Goal: Book appointment/travel/reservation

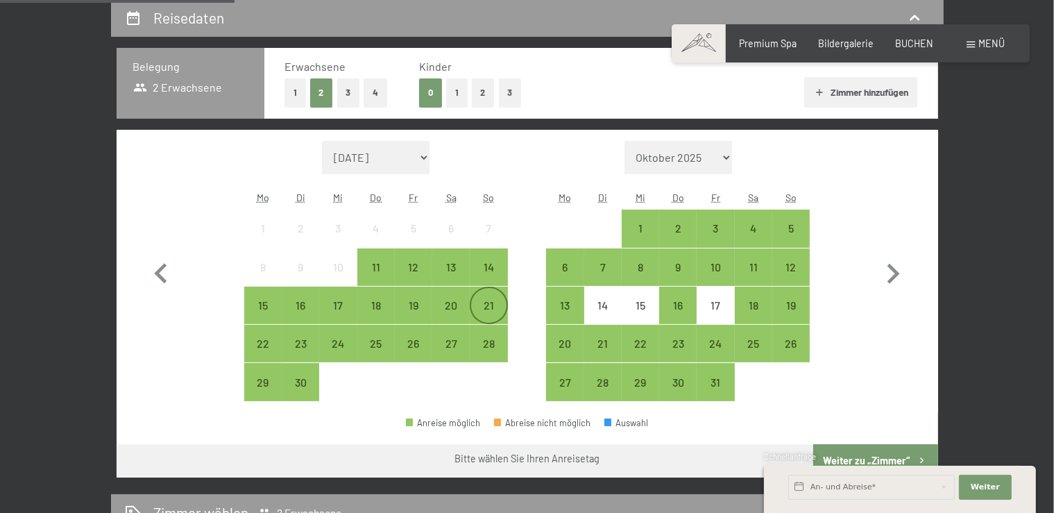
scroll to position [293, 0]
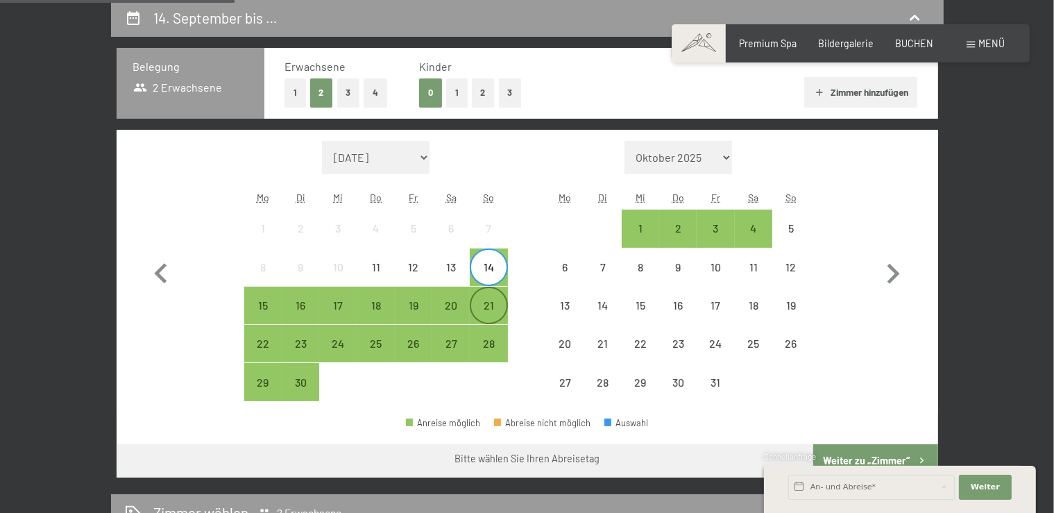
click at [491, 305] on div "21" at bounding box center [488, 317] width 35 height 35
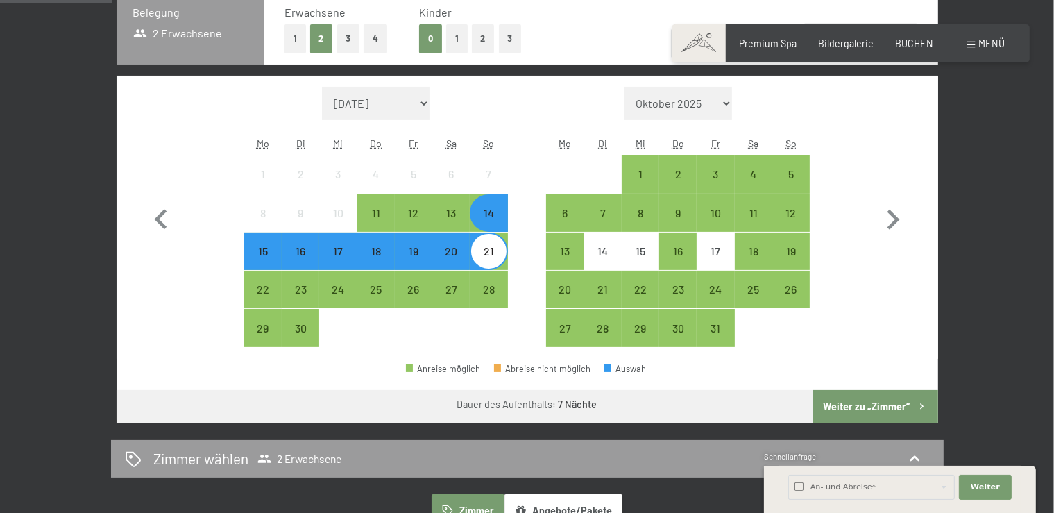
scroll to position [439, 0]
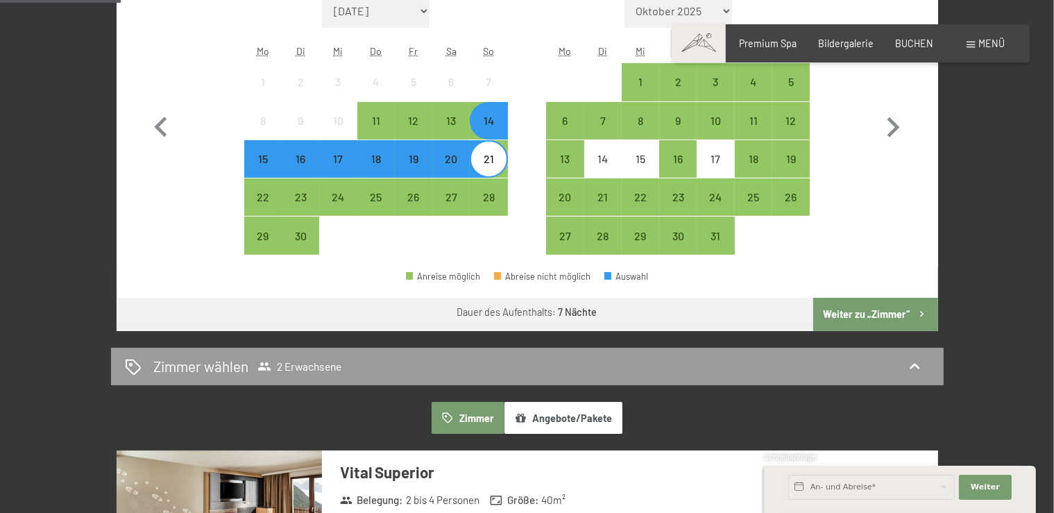
click at [882, 312] on button "Weiter zu „Zimmer“" at bounding box center [876, 314] width 124 height 33
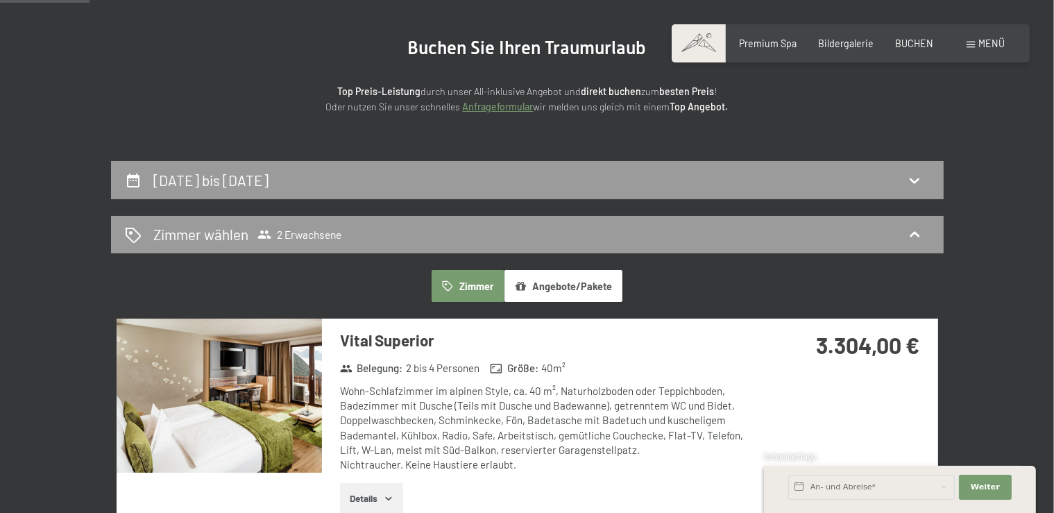
scroll to position [0, 0]
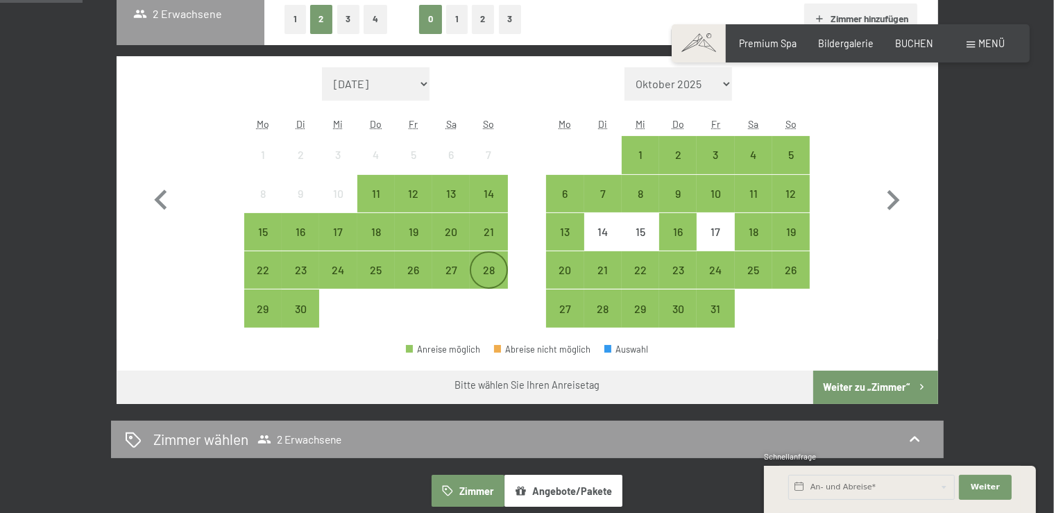
scroll to position [367, 0]
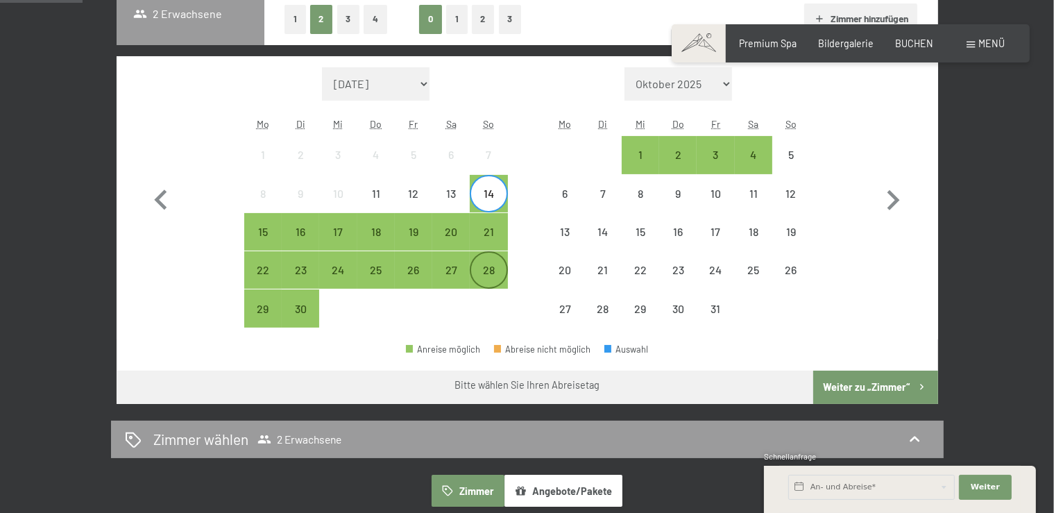
click at [496, 269] on div "28" at bounding box center [488, 281] width 35 height 35
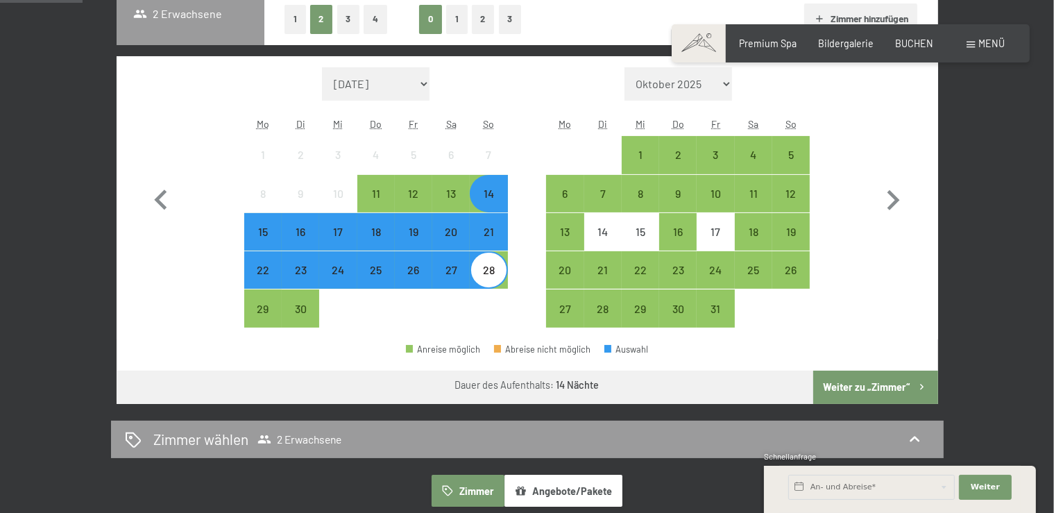
click at [875, 392] on button "Weiter zu „Zimmer“" at bounding box center [876, 387] width 124 height 33
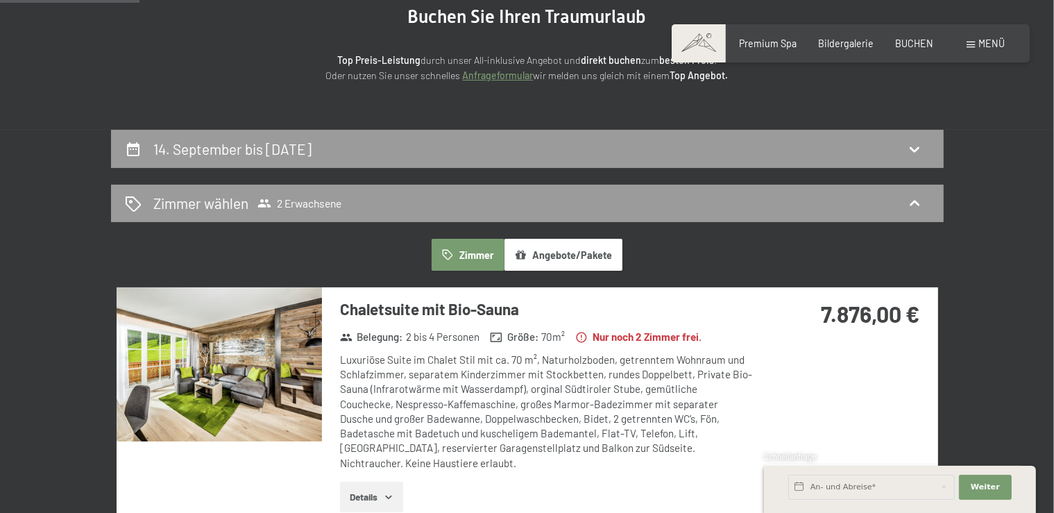
scroll to position [144, 0]
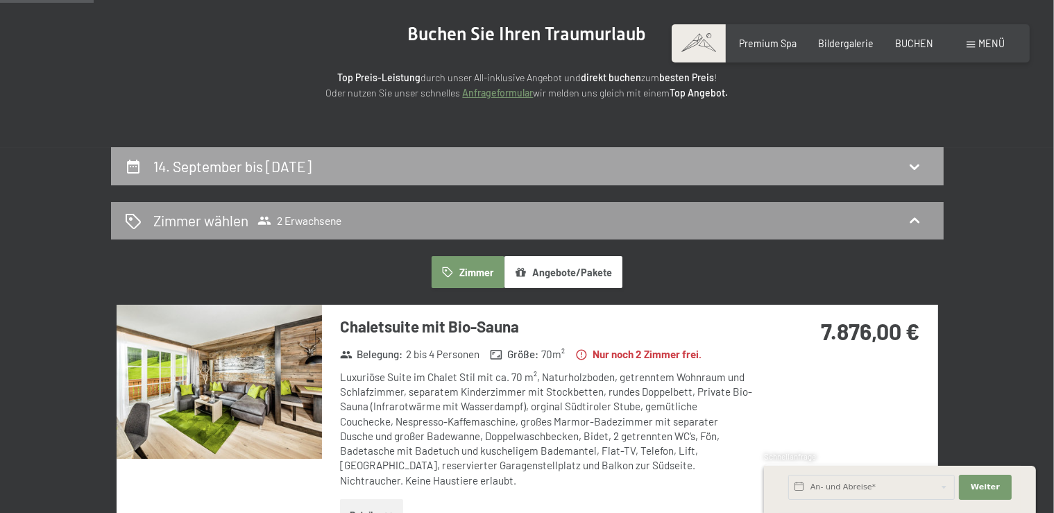
click at [128, 168] on icon at bounding box center [133, 167] width 12 height 14
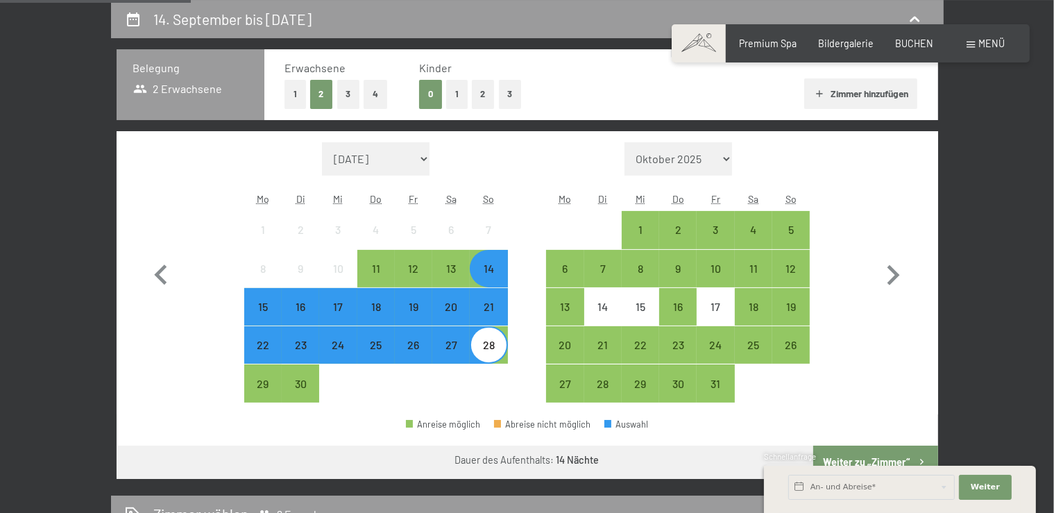
click at [490, 316] on div "21" at bounding box center [488, 318] width 35 height 35
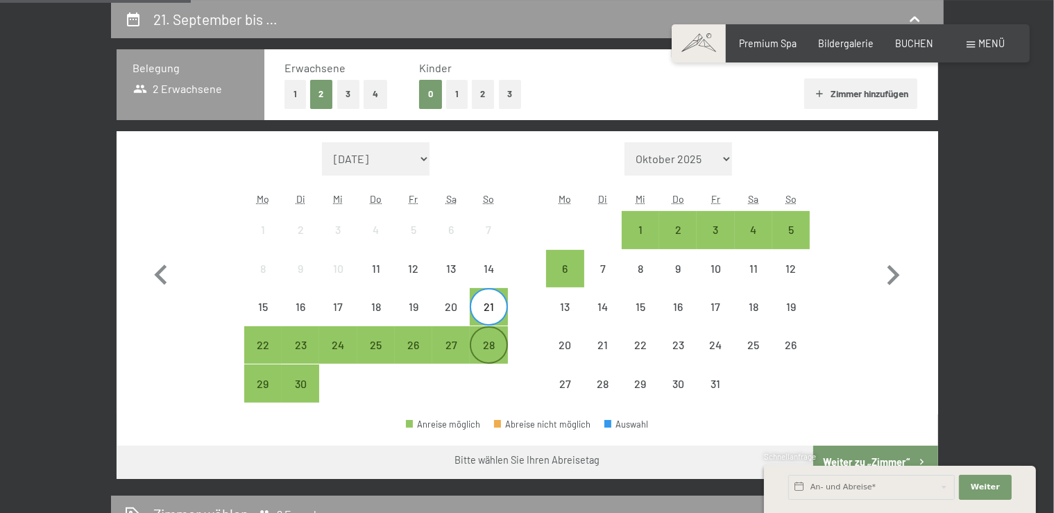
click at [493, 344] on div "28" at bounding box center [488, 356] width 35 height 35
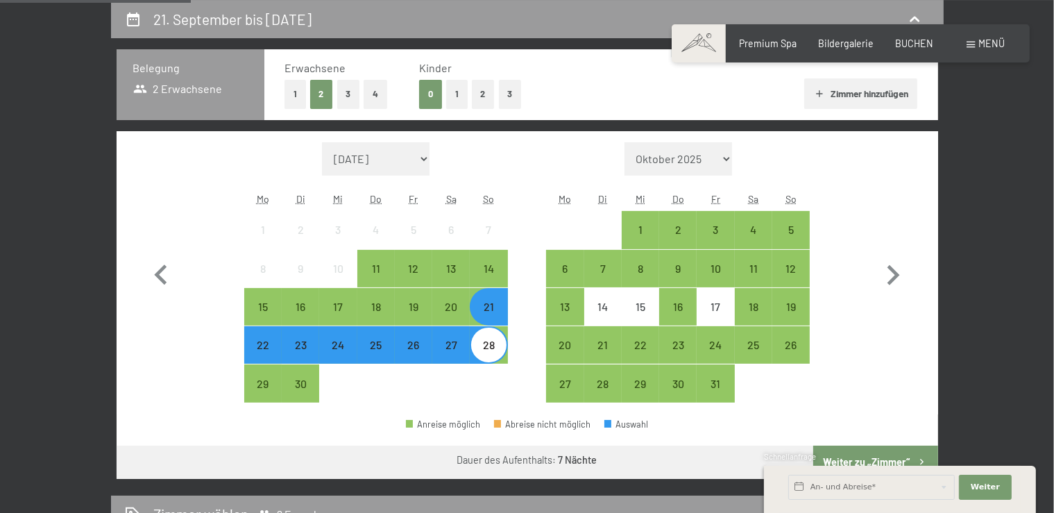
click at [855, 459] on div "Schnellanfrage" at bounding box center [900, 457] width 272 height 13
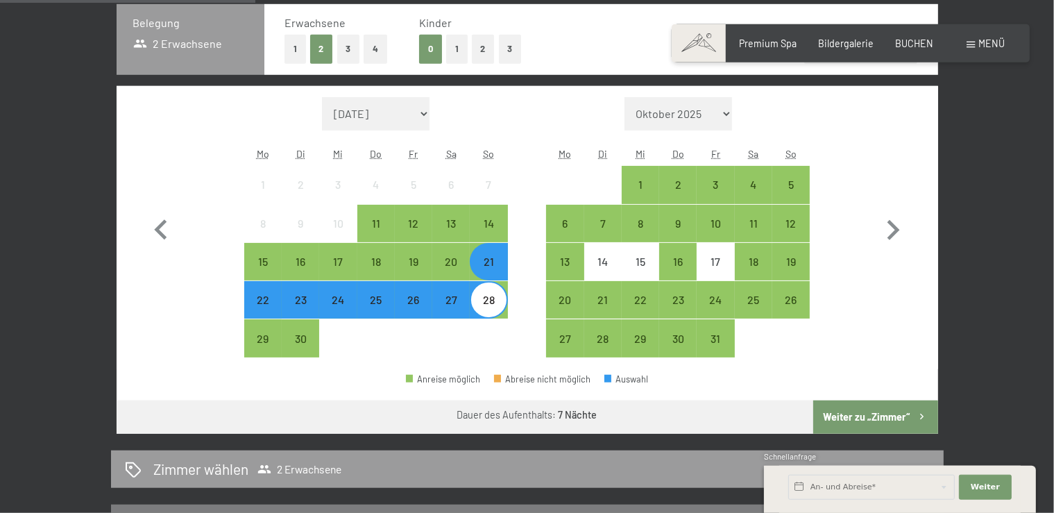
scroll to position [364, 0]
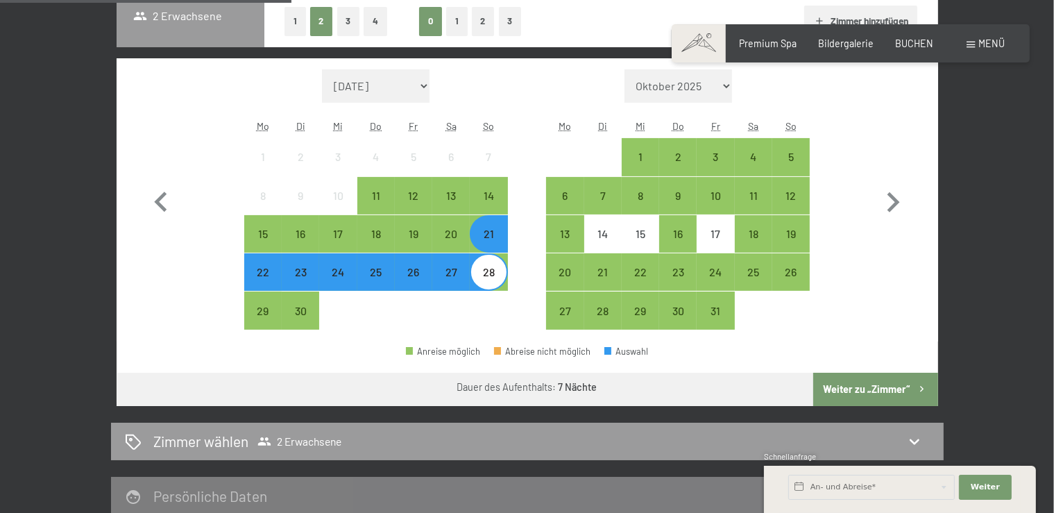
click at [854, 389] on button "Weiter zu „Zimmer“" at bounding box center [876, 389] width 124 height 33
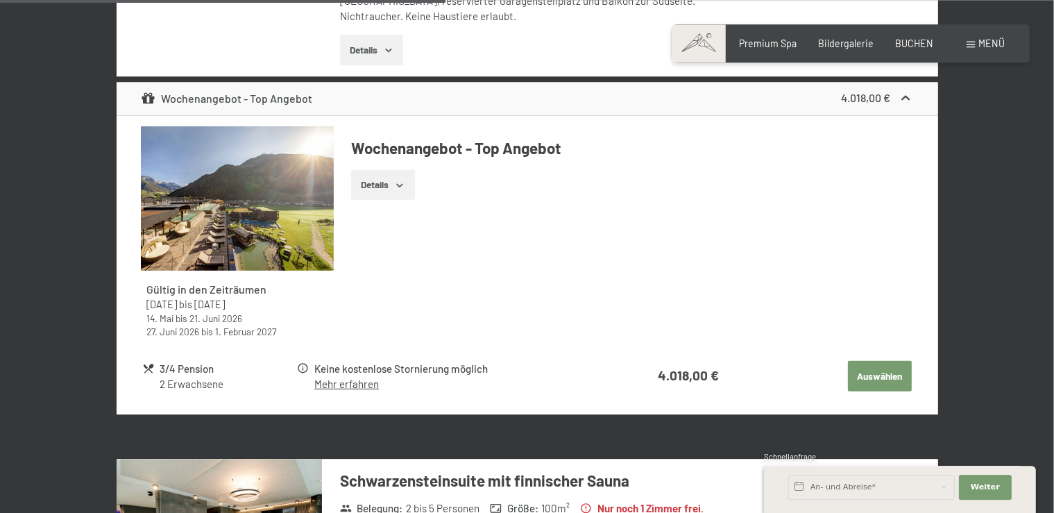
scroll to position [511, 0]
